Goal: Information Seeking & Learning: Learn about a topic

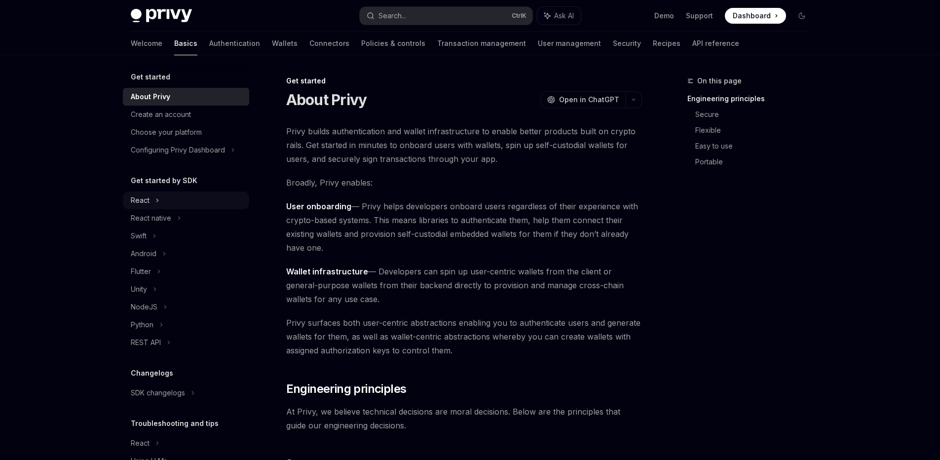
click at [159, 206] on div "React" at bounding box center [186, 200] width 126 height 18
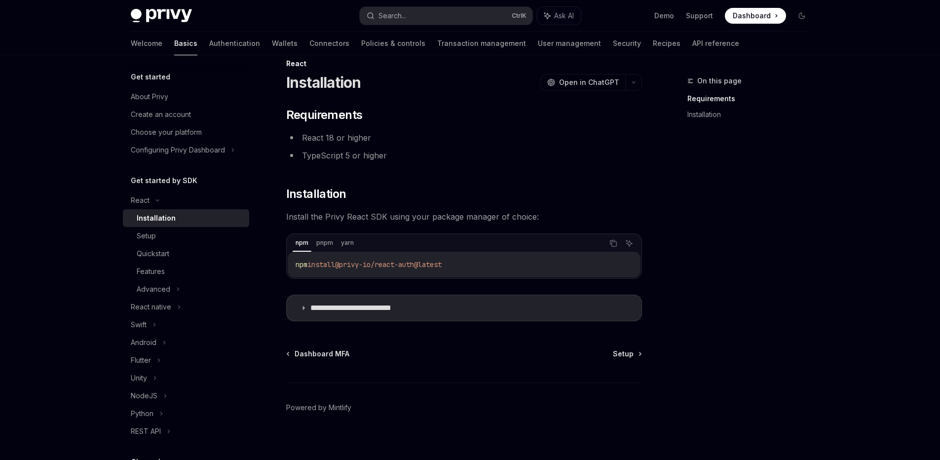
scroll to position [25, 0]
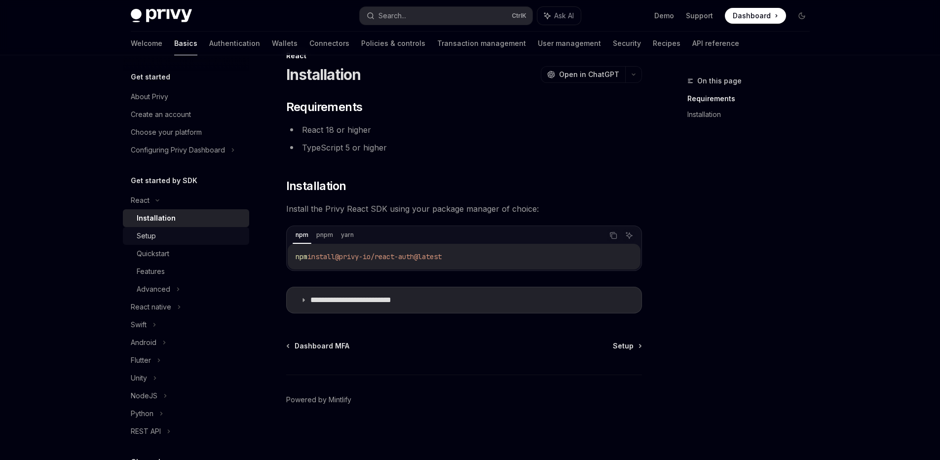
click at [188, 241] on div "Setup" at bounding box center [190, 236] width 107 height 12
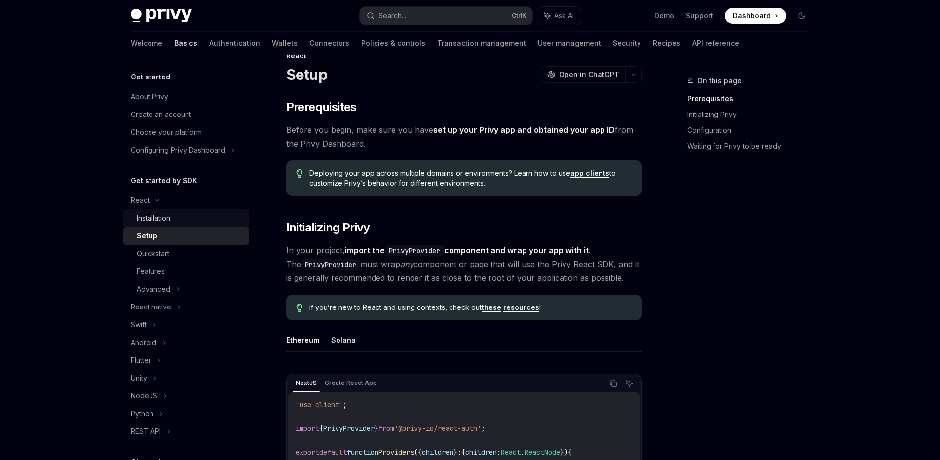
click at [158, 213] on div "Installation" at bounding box center [154, 218] width 34 height 12
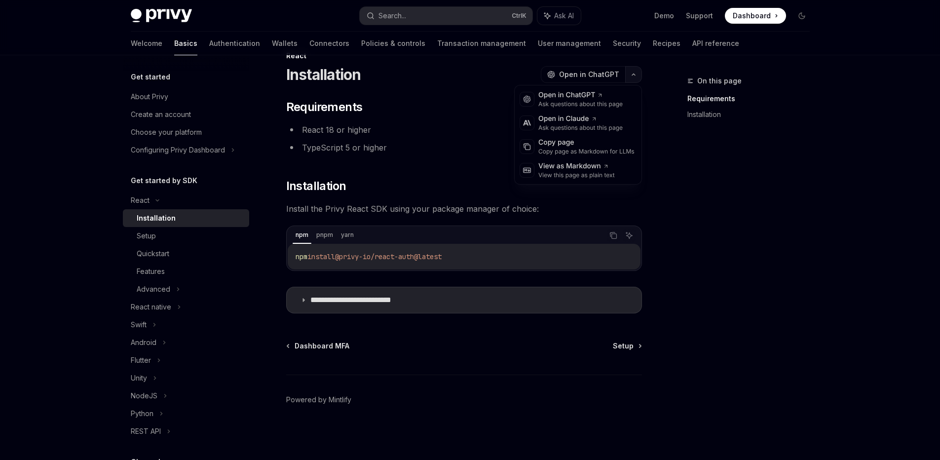
click at [630, 78] on button "button" at bounding box center [633, 74] width 17 height 17
click at [751, 266] on div "On this page Requirements Installation" at bounding box center [743, 267] width 150 height 385
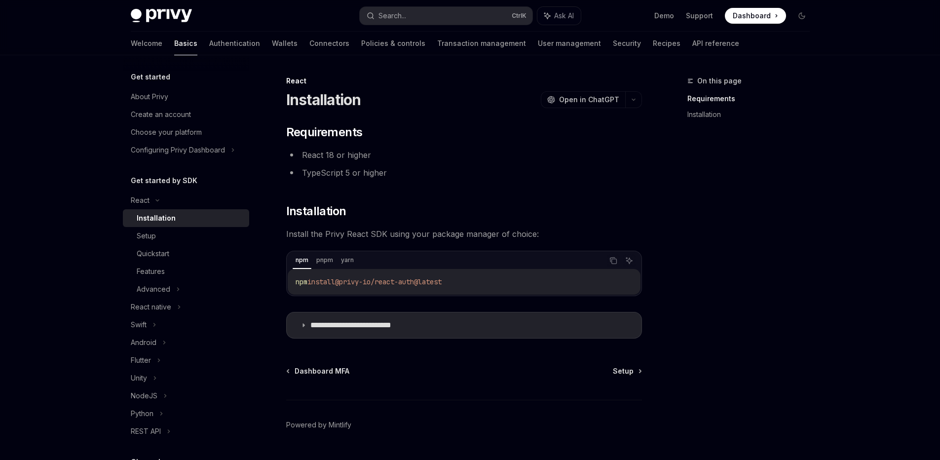
scroll to position [25, 0]
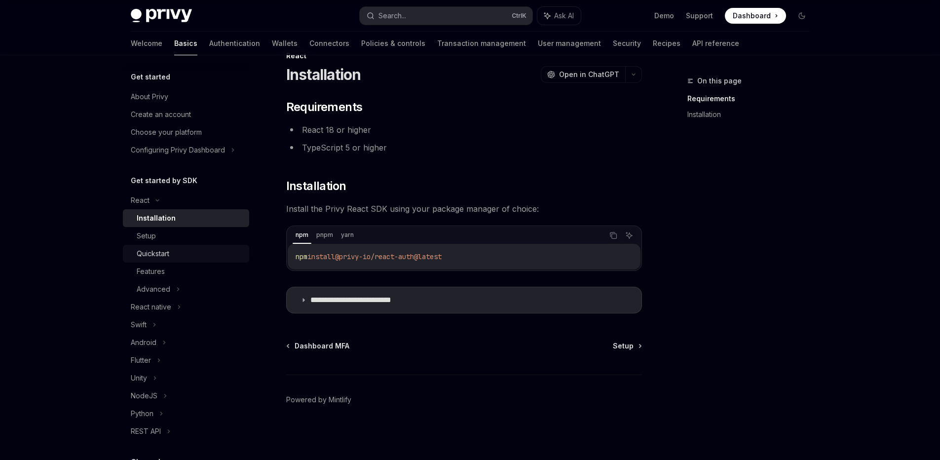
click at [206, 245] on link "Quickstart" at bounding box center [186, 254] width 126 height 18
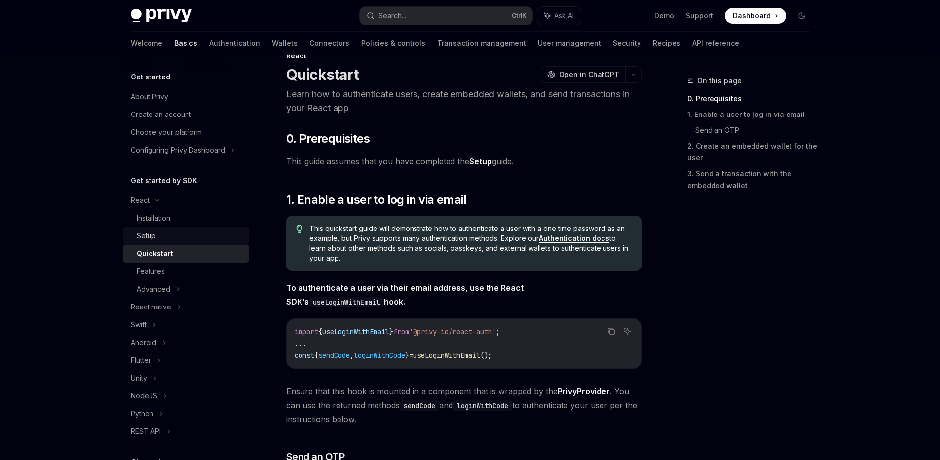
click at [203, 239] on div "Setup" at bounding box center [190, 236] width 107 height 12
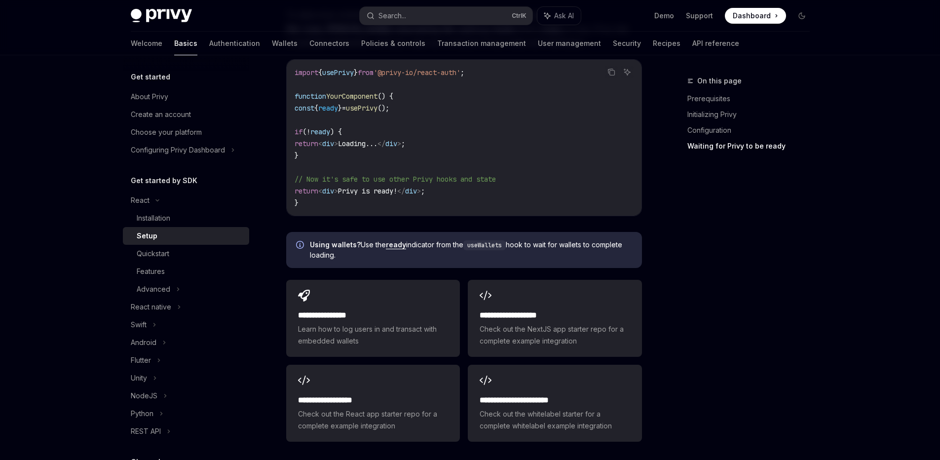
scroll to position [1235, 0]
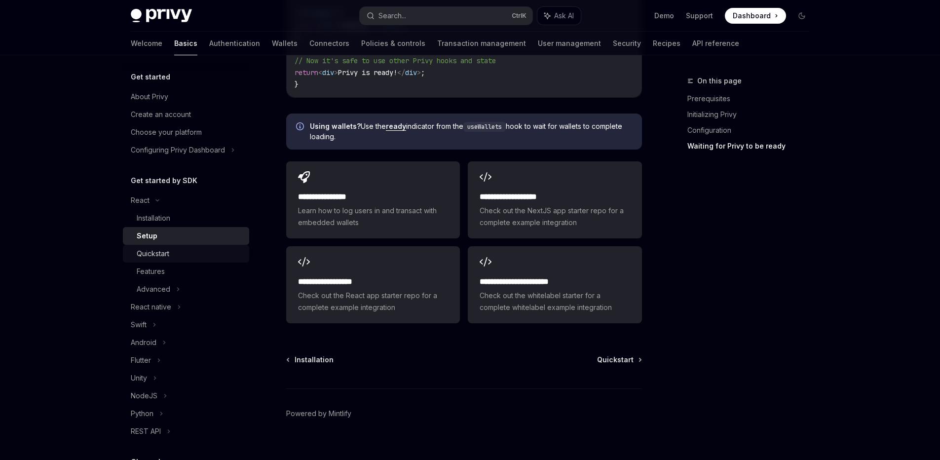
click at [167, 261] on link "Quickstart" at bounding box center [186, 254] width 126 height 18
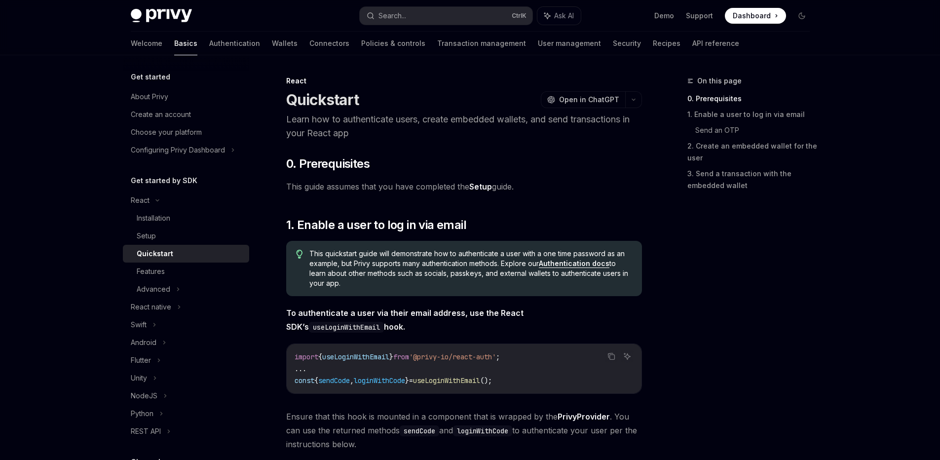
click at [797, 323] on div "On this page 0. Prerequisites 1. Enable a user to log in via email Send an OTP …" at bounding box center [743, 267] width 150 height 385
click at [589, 100] on span "Open in ChatGPT" at bounding box center [589, 100] width 60 height 10
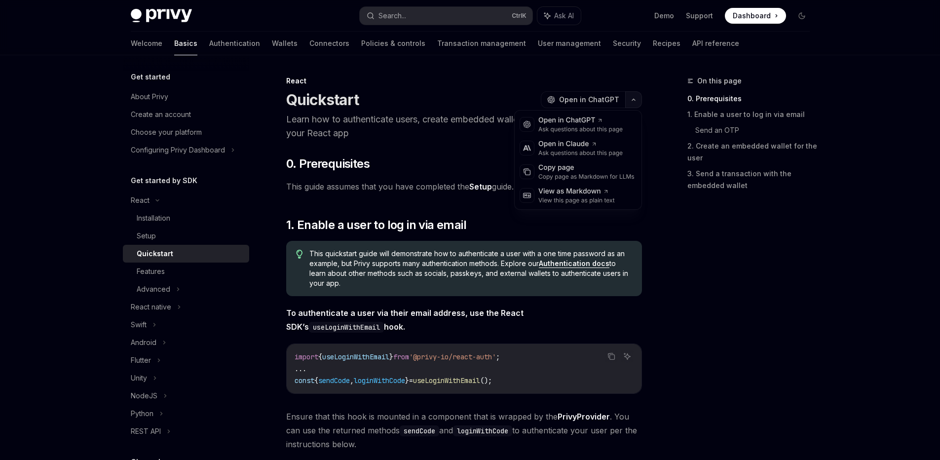
click at [638, 105] on button "button" at bounding box center [633, 99] width 17 height 17
click at [614, 199] on div "View this page as plain text" at bounding box center [576, 200] width 76 height 8
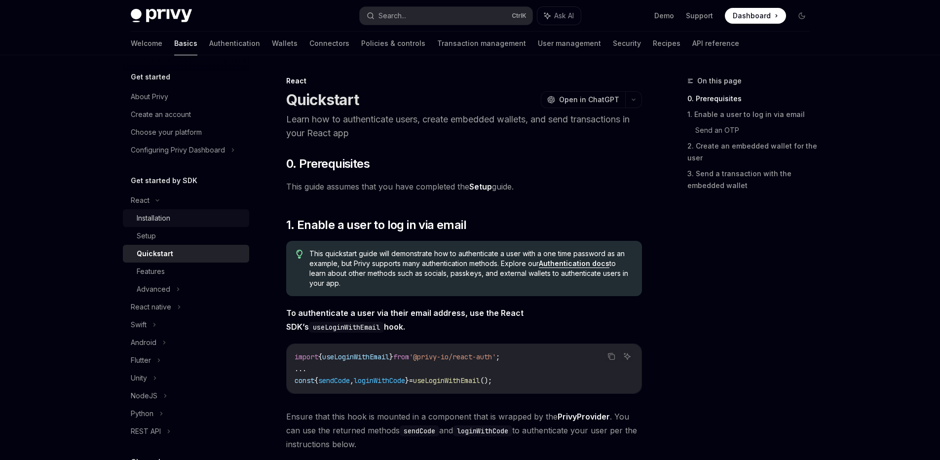
click at [169, 224] on link "Installation" at bounding box center [186, 218] width 126 height 18
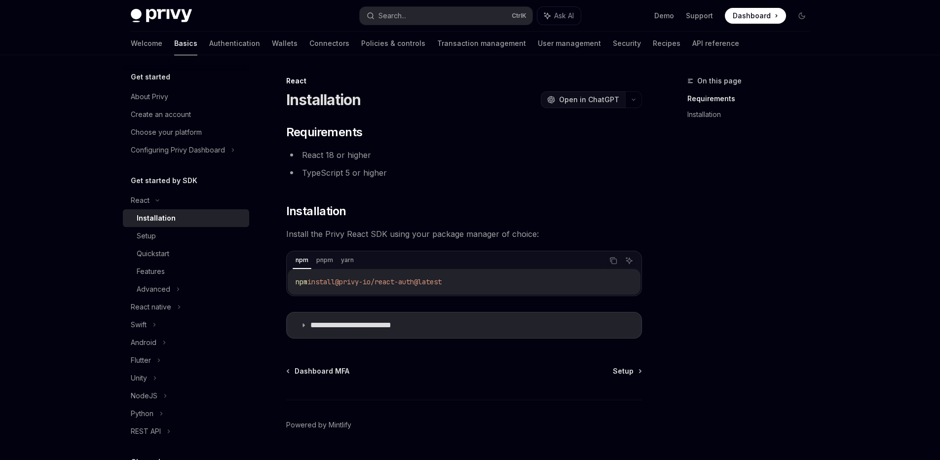
click at [623, 104] on button "OpenAI Open in ChatGPT" at bounding box center [583, 99] width 84 height 17
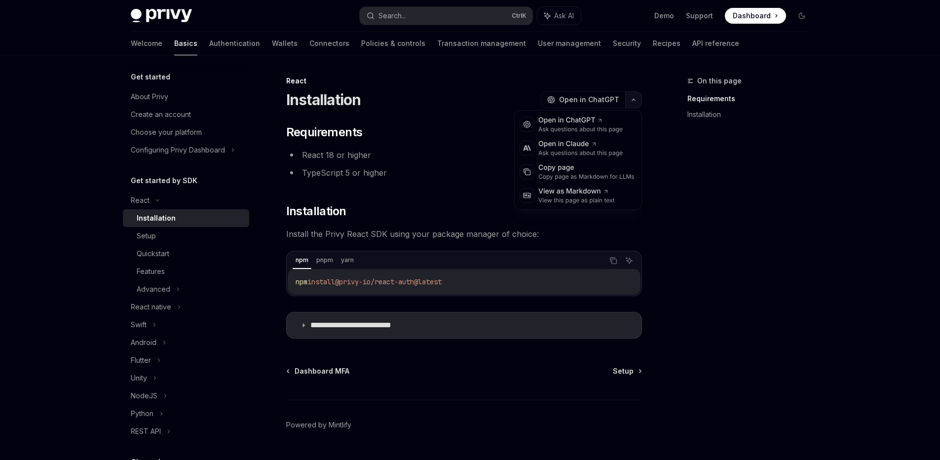
click at [639, 103] on button "button" at bounding box center [633, 99] width 17 height 17
click at [607, 200] on div "View this page as plain text" at bounding box center [576, 200] width 76 height 8
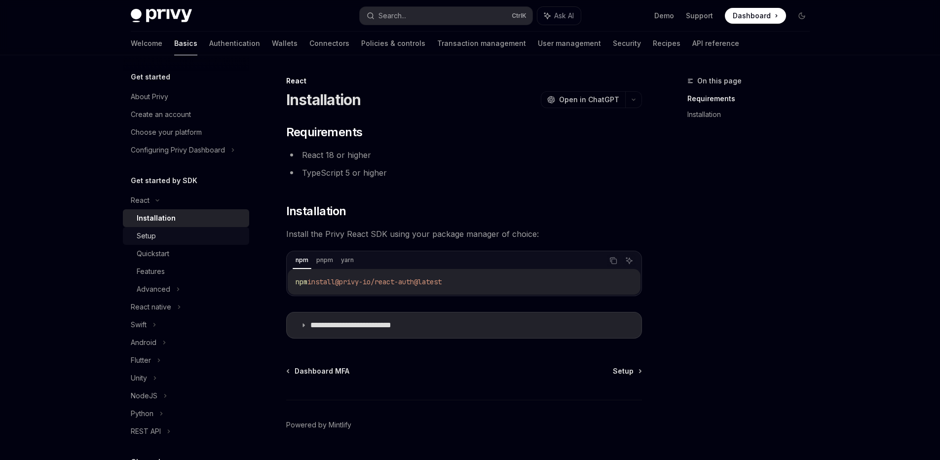
click at [171, 243] on link "Setup" at bounding box center [186, 236] width 126 height 18
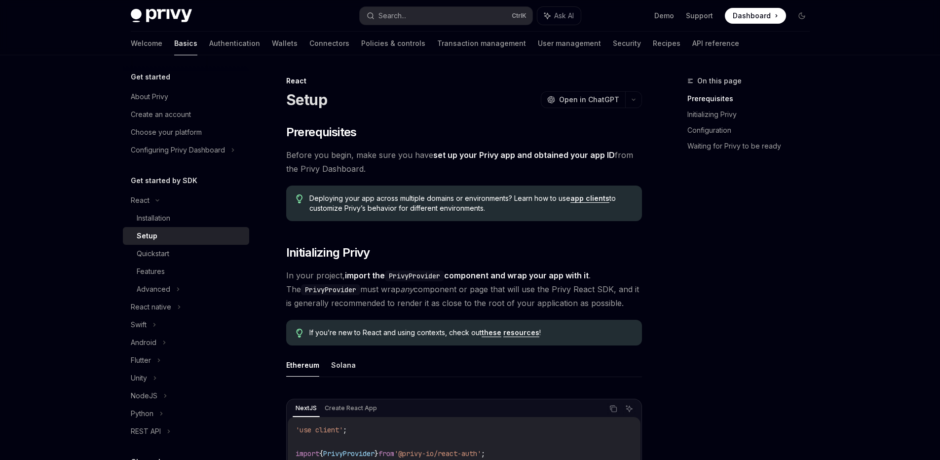
click at [724, 334] on div "On this page Prerequisites Initializing Privy Configuration Waiting for Privy t…" at bounding box center [743, 267] width 150 height 385
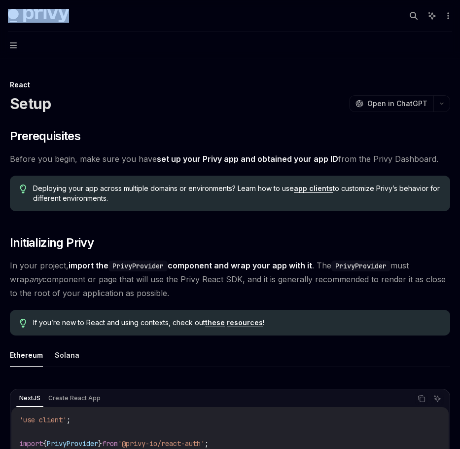
drag, startPoint x: 75, startPoint y: 17, endPoint x: 38, endPoint y: 15, distance: 37.1
click at [38, 15] on div "Privy Docs home page" at bounding box center [203, 16] width 390 height 14
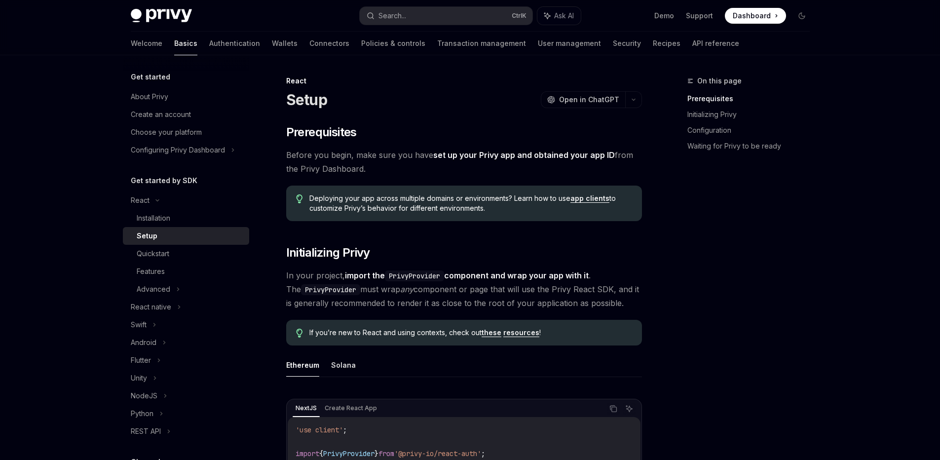
click at [743, 302] on div "On this page Prerequisites Initializing Privy Configuration Waiting for Privy t…" at bounding box center [743, 267] width 150 height 385
click at [164, 76] on h5 "Get started" at bounding box center [150, 77] width 39 height 12
click at [142, 99] on div "About Privy" at bounding box center [150, 97] width 38 height 12
type textarea "*"
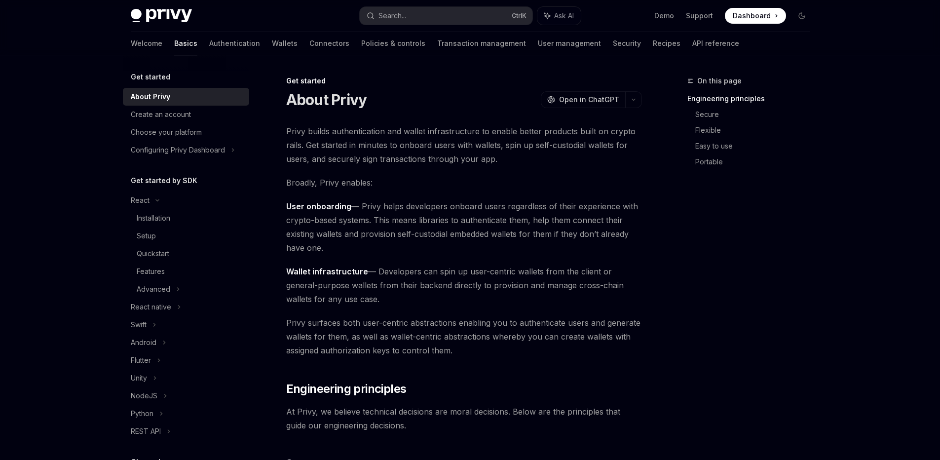
click at [156, 80] on h5 "Get started" at bounding box center [150, 77] width 39 height 12
click at [636, 106] on button "button" at bounding box center [633, 99] width 17 height 17
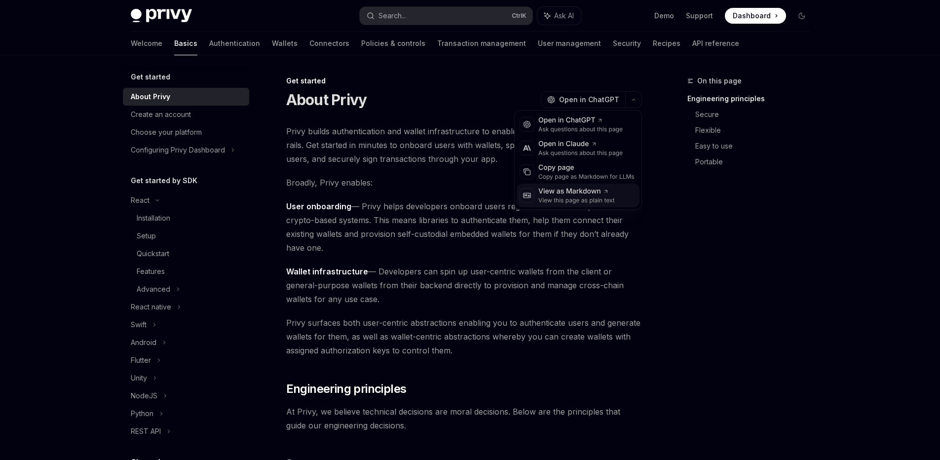
click at [598, 201] on div "View this page as plain text" at bounding box center [576, 200] width 76 height 8
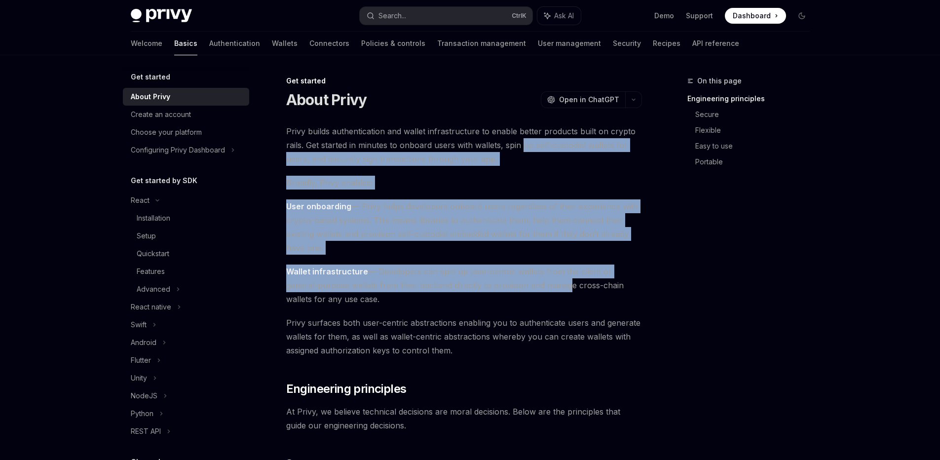
drag, startPoint x: 523, startPoint y: 143, endPoint x: 534, endPoint y: 288, distance: 145.5
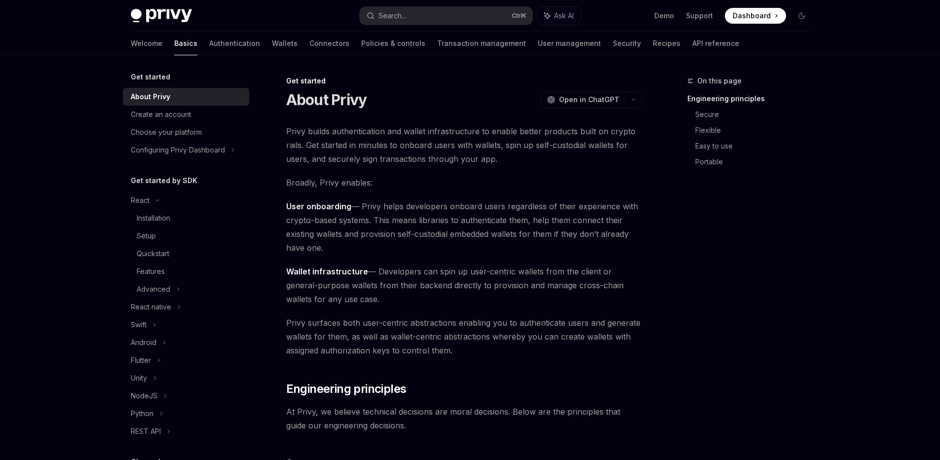
click at [632, 335] on span "Privy surfaces both user-centric abstractions enabling you to authenticate user…" at bounding box center [464, 336] width 356 height 41
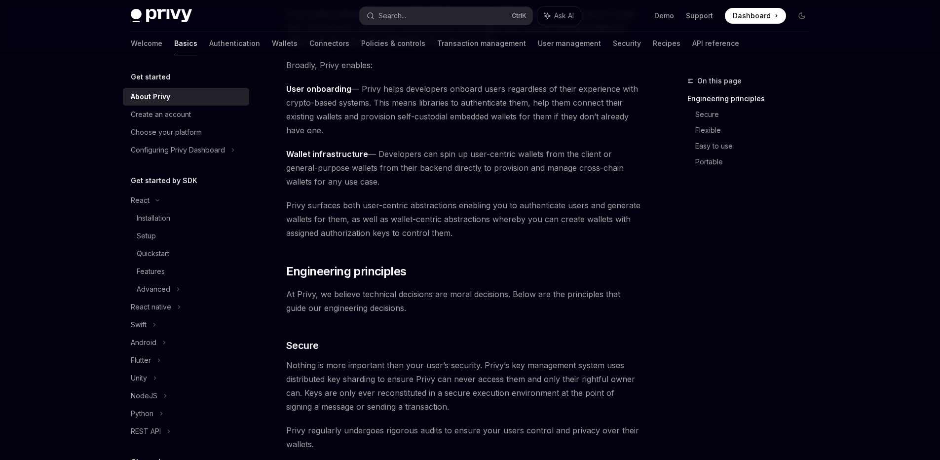
scroll to position [59, 0]
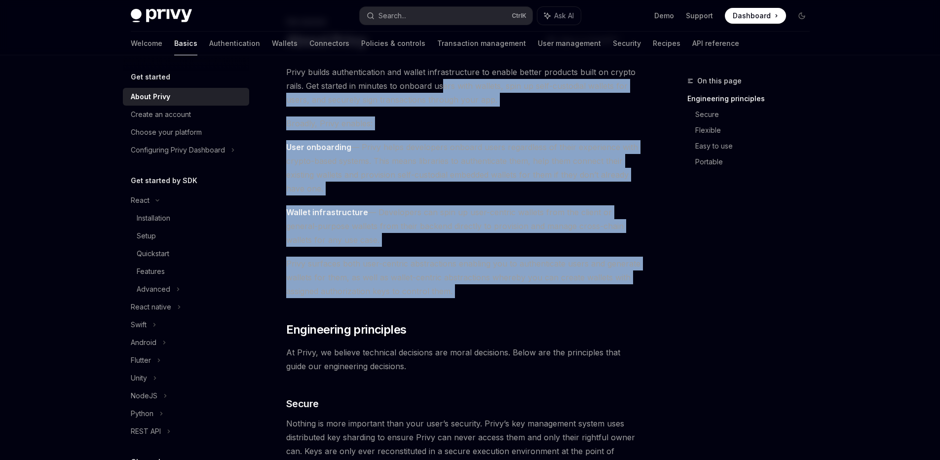
drag, startPoint x: 443, startPoint y: 91, endPoint x: 467, endPoint y: 320, distance: 229.7
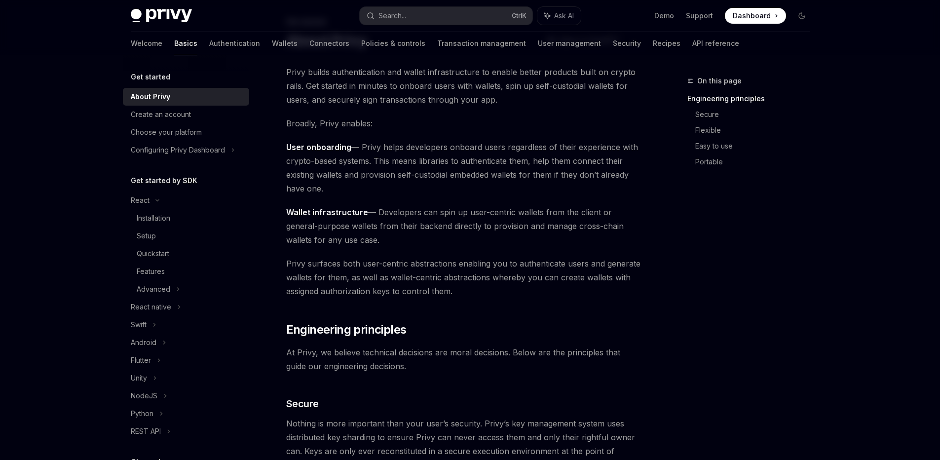
scroll to position [118, 0]
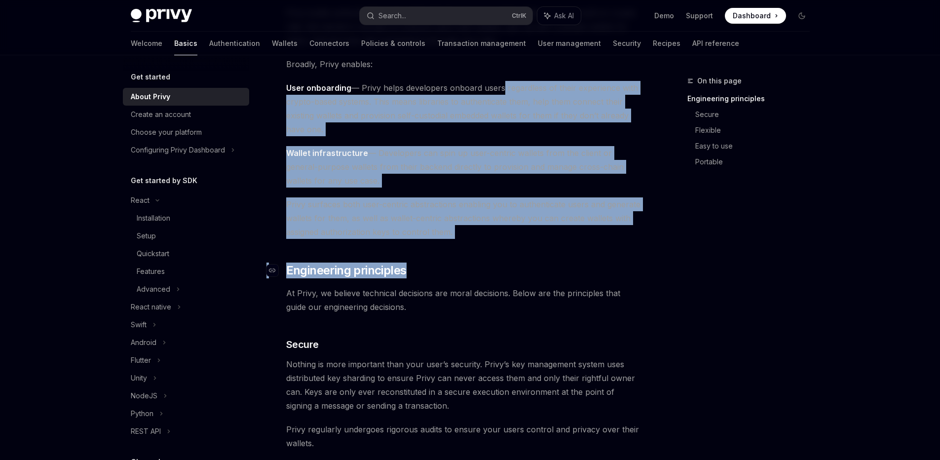
drag, startPoint x: 498, startPoint y: 81, endPoint x: 532, endPoint y: 275, distance: 197.3
click at [532, 275] on h2 "​ Engineering principles" at bounding box center [464, 271] width 356 height 16
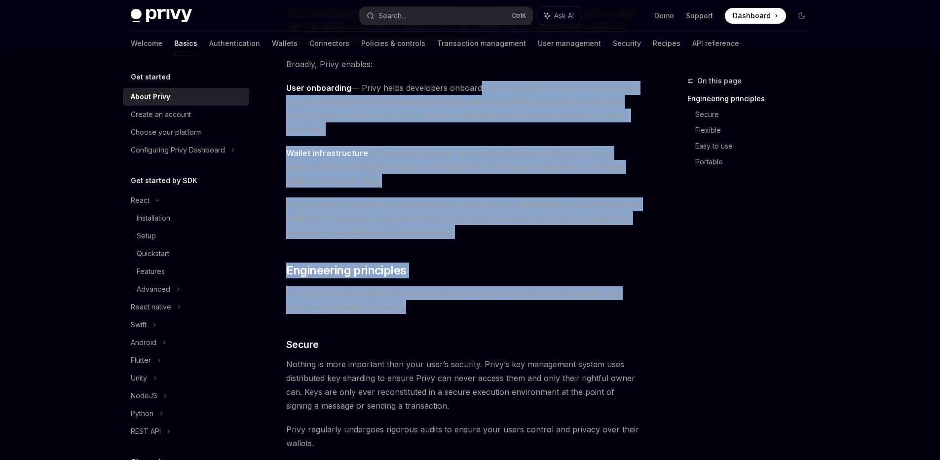
drag, startPoint x: 475, startPoint y: 86, endPoint x: 499, endPoint y: 309, distance: 223.9
click at [499, 309] on span "At Privy, we believe technical decisions are moral decisions. Below are the pri…" at bounding box center [464, 300] width 356 height 28
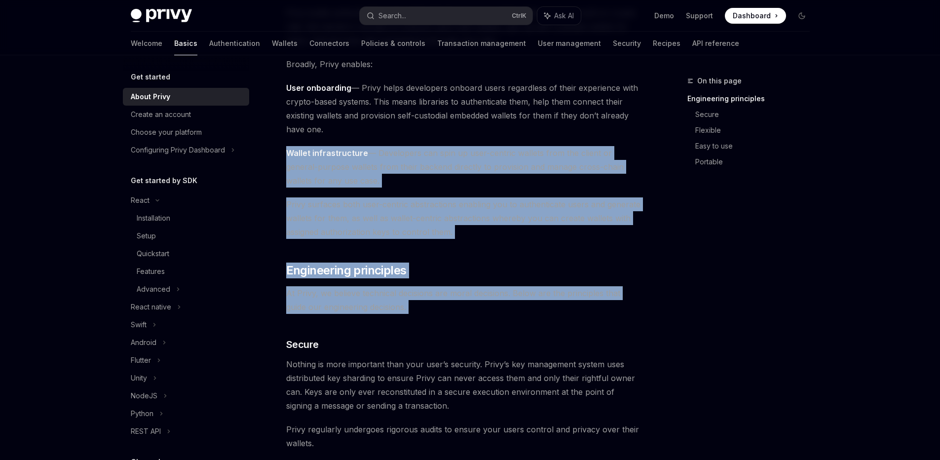
drag, startPoint x: 500, startPoint y: 315, endPoint x: 473, endPoint y: 142, distance: 175.8
